Goal: Obtain resource: Download file/media

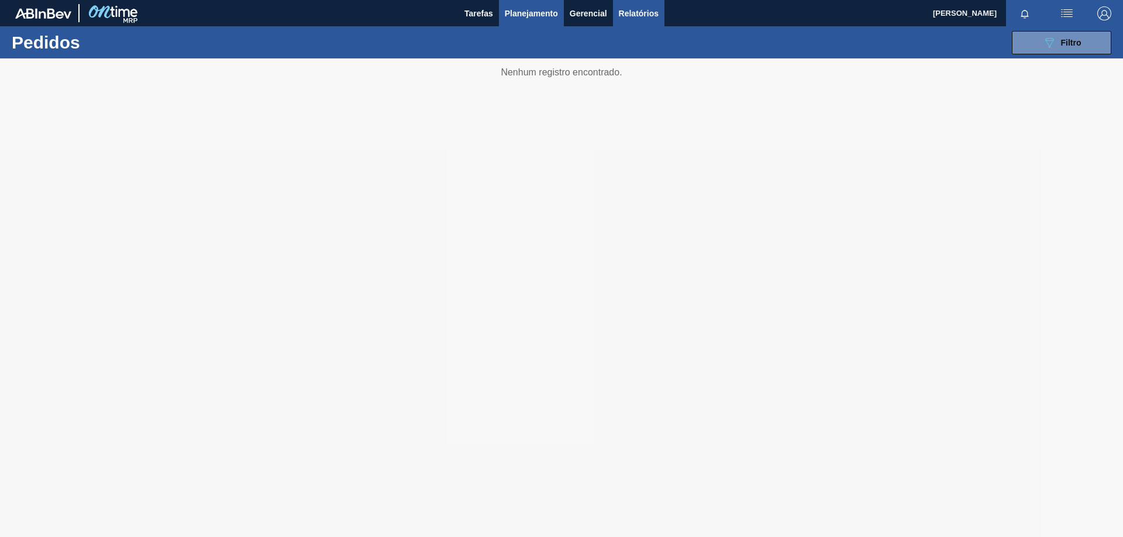
click at [633, 14] on span "Relatórios" at bounding box center [639, 13] width 40 height 14
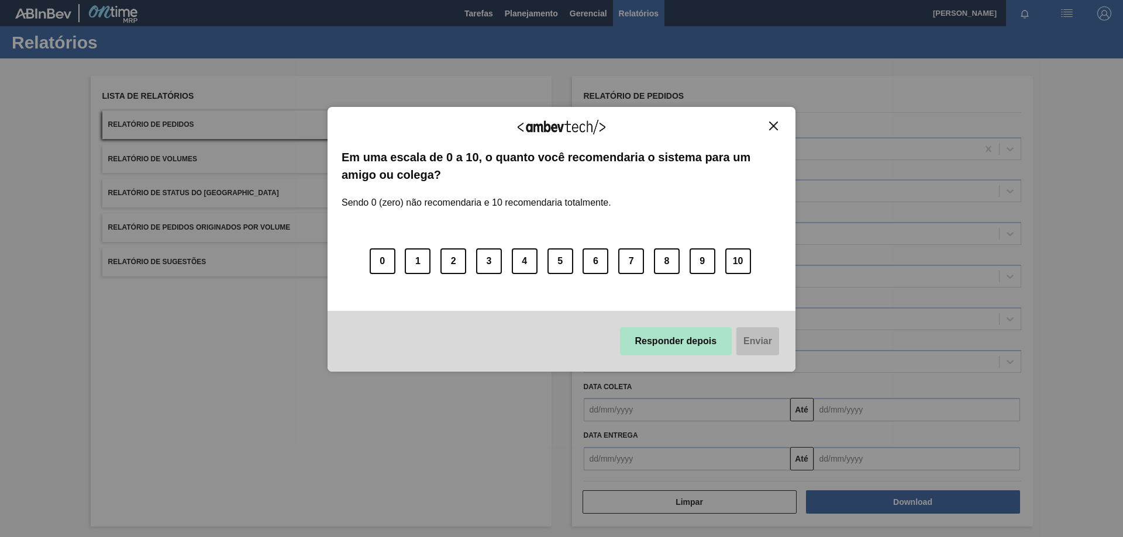
click at [675, 345] on button "Responder depois" at bounding box center [676, 342] width 112 height 28
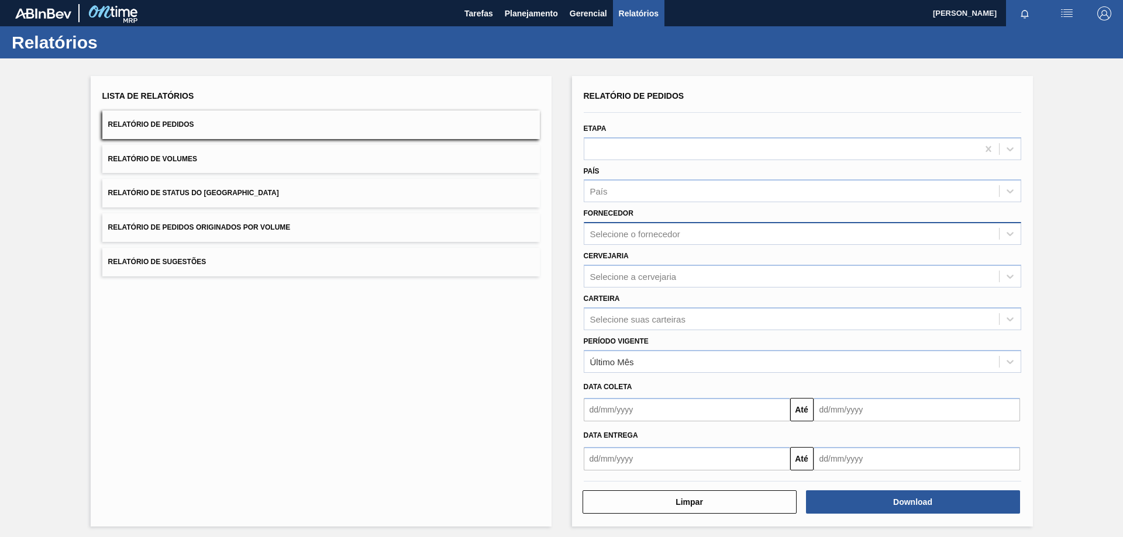
click at [647, 231] on div "Selecione o fornecedor" at bounding box center [635, 234] width 90 height 10
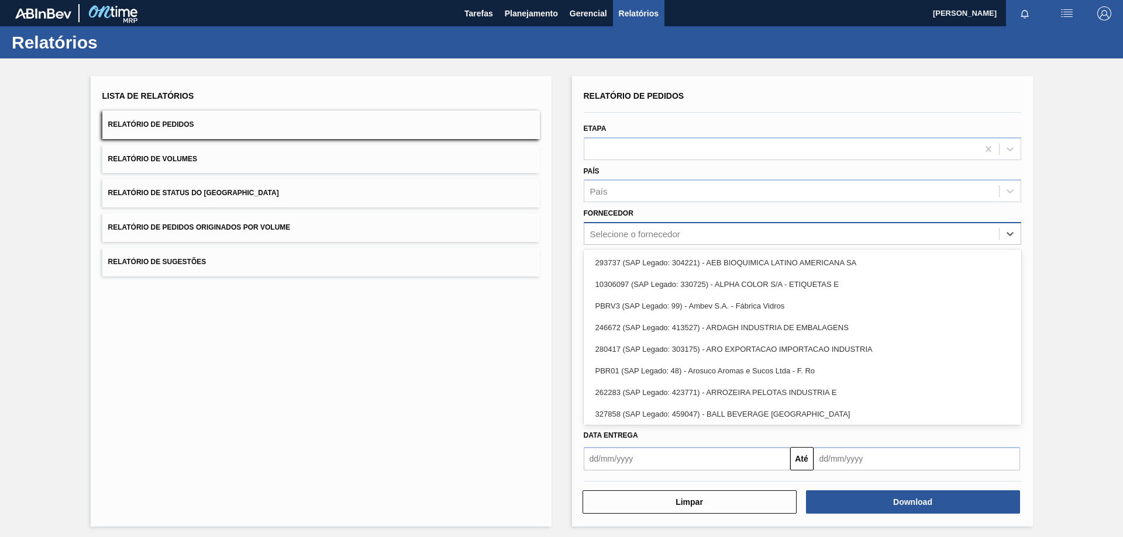
click at [647, 231] on div "Selecione o fornecedor" at bounding box center [635, 234] width 90 height 10
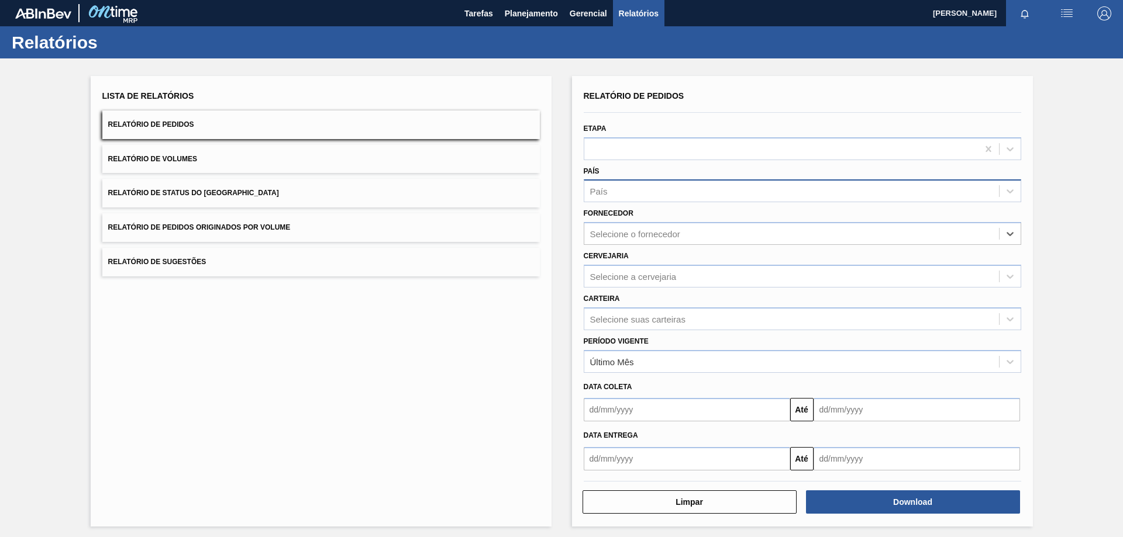
click at [651, 188] on div "País" at bounding box center [791, 191] width 415 height 17
click at [413, 437] on div "Lista de Relatórios Relatório de Pedidos Relatório de Volumes Relatório de Stat…" at bounding box center [321, 301] width 461 height 451
click at [640, 16] on span "Relatórios" at bounding box center [639, 13] width 40 height 14
click at [640, 11] on span "Relatórios" at bounding box center [639, 13] width 40 height 14
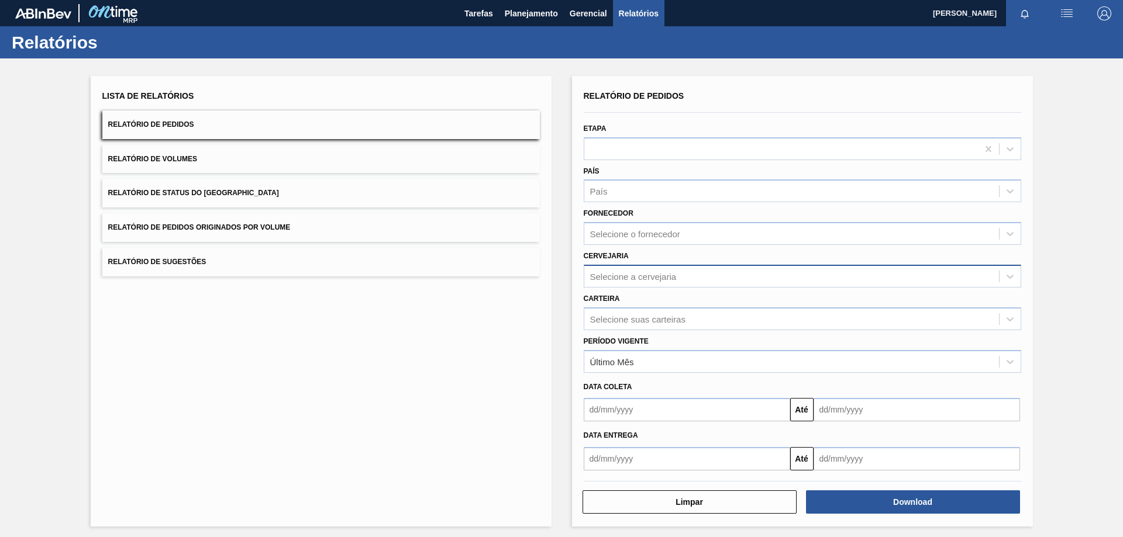
click at [644, 271] on div "Selecione a cervejaria" at bounding box center [633, 276] width 87 height 10
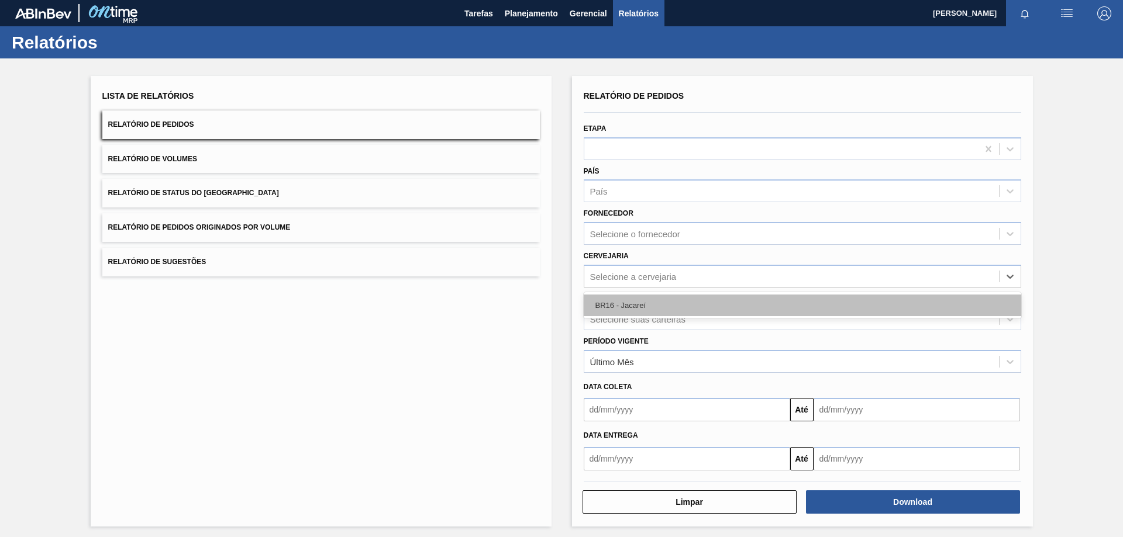
click at [624, 300] on div "BR16 - Jacareí" at bounding box center [802, 306] width 437 height 22
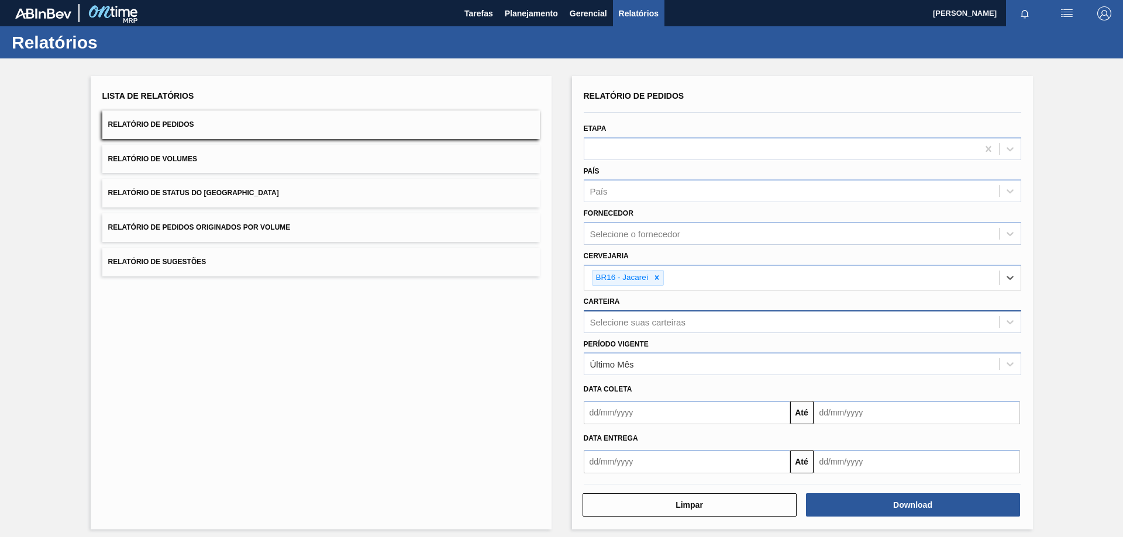
click at [614, 321] on div "Selecione suas carteiras" at bounding box center [637, 322] width 95 height 10
type input "garrafa de v"
click at [596, 339] on div "Garrafa de Vidro" at bounding box center [802, 351] width 437 height 26
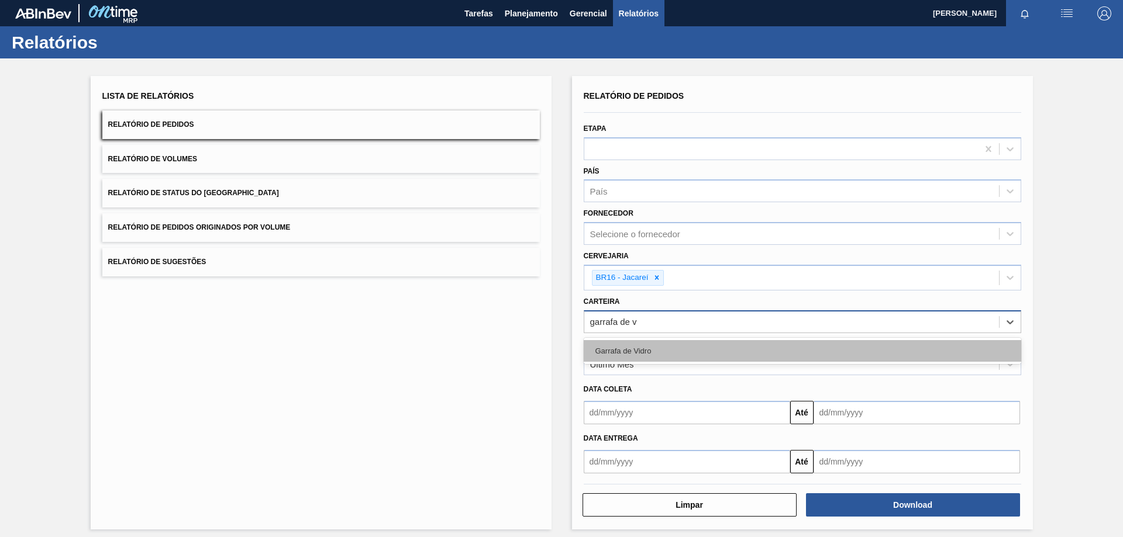
click at [603, 347] on div "Garrafa de Vidro" at bounding box center [802, 351] width 437 height 22
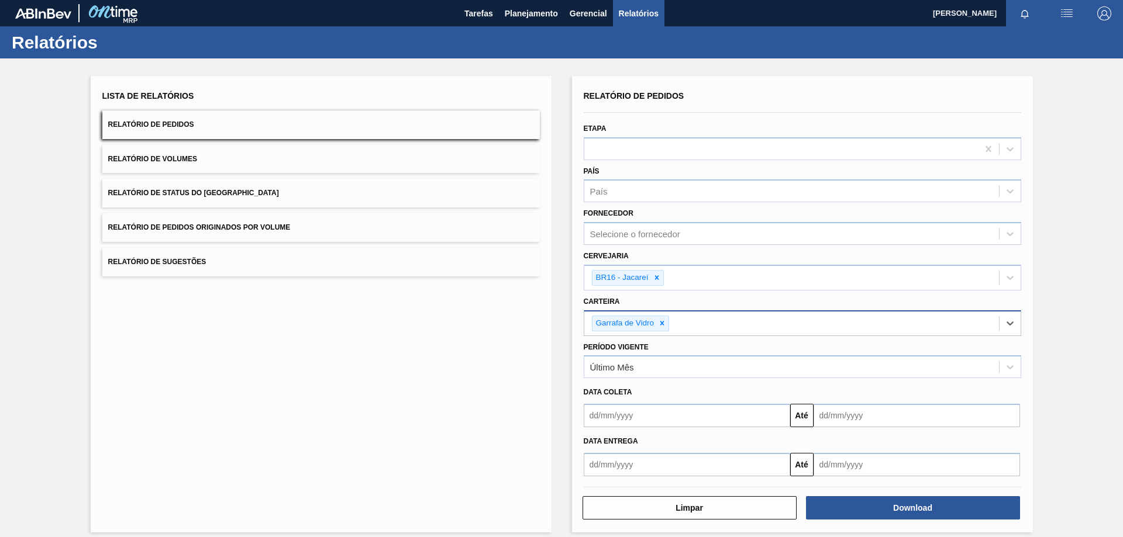
click at [646, 416] on input "text" at bounding box center [687, 415] width 206 height 23
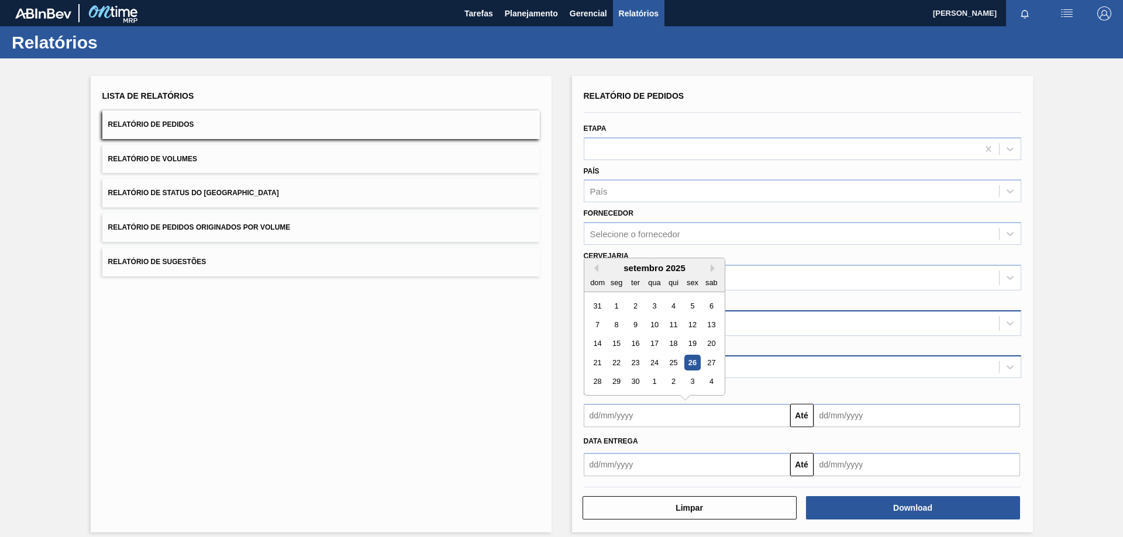
drag, startPoint x: 668, startPoint y: 360, endPoint x: 683, endPoint y: 369, distance: 16.6
click at [668, 360] on div "25" at bounding box center [673, 363] width 16 height 16
type input "[DATE]"
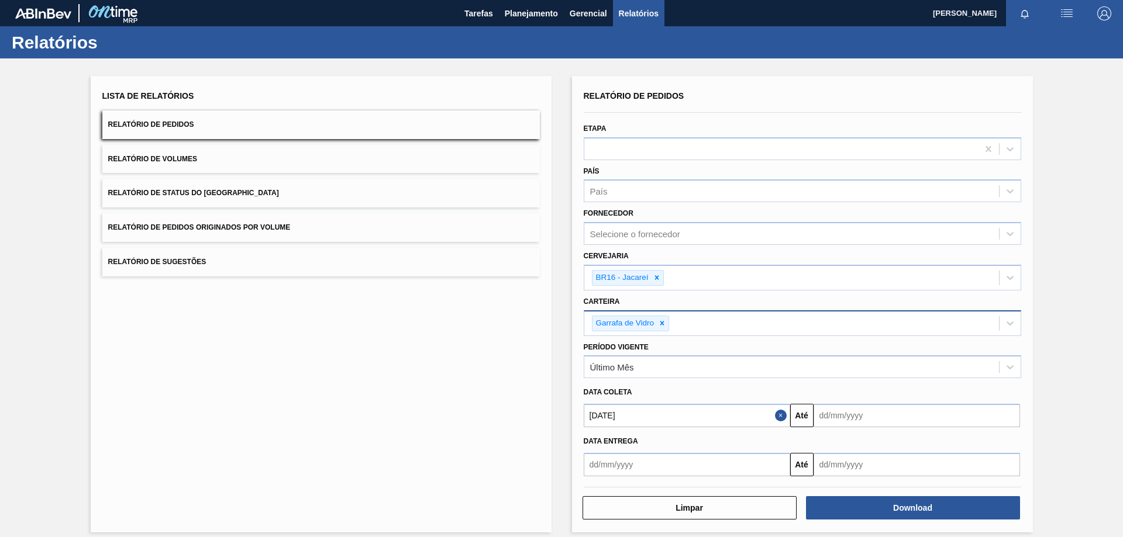
click at [898, 420] on input "text" at bounding box center [917, 415] width 206 height 23
click at [942, 382] on div "4" at bounding box center [941, 382] width 16 height 16
type input "[DATE]"
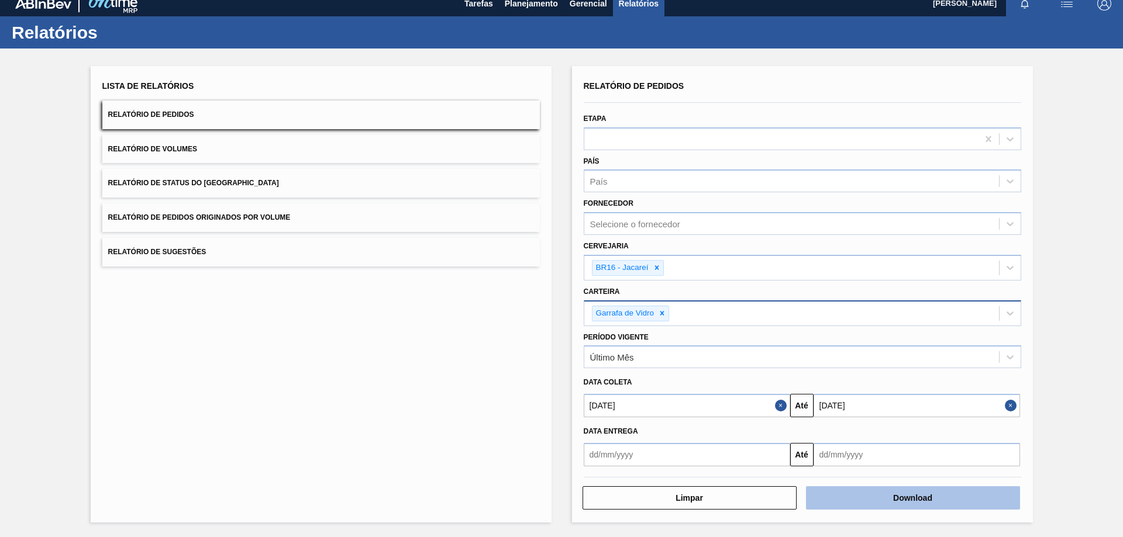
click at [890, 504] on button "Download" at bounding box center [913, 498] width 214 height 23
